Goal: Use online tool/utility

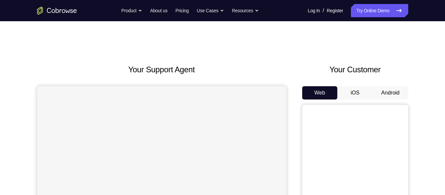
click at [392, 95] on button "Android" at bounding box center [390, 92] width 35 height 13
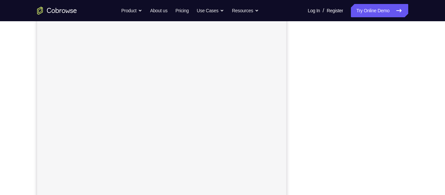
scroll to position [106, 0]
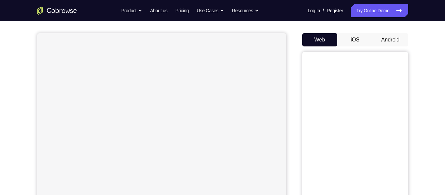
scroll to position [52, 0]
click at [392, 36] on button "Android" at bounding box center [390, 40] width 35 height 13
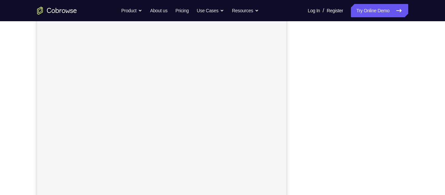
scroll to position [107, 0]
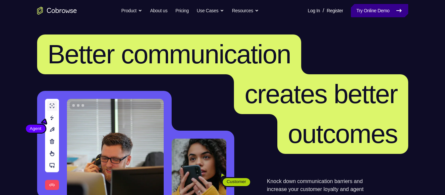
click at [393, 15] on link "Try Online Demo" at bounding box center [379, 10] width 57 height 13
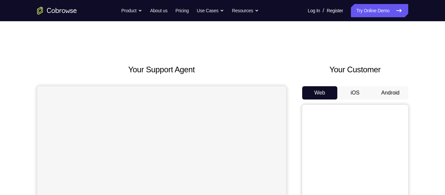
click at [398, 90] on button "Android" at bounding box center [390, 92] width 35 height 13
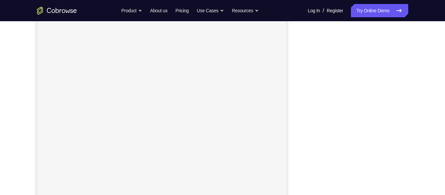
scroll to position [102, 0]
